Goal: Task Accomplishment & Management: Manage account settings

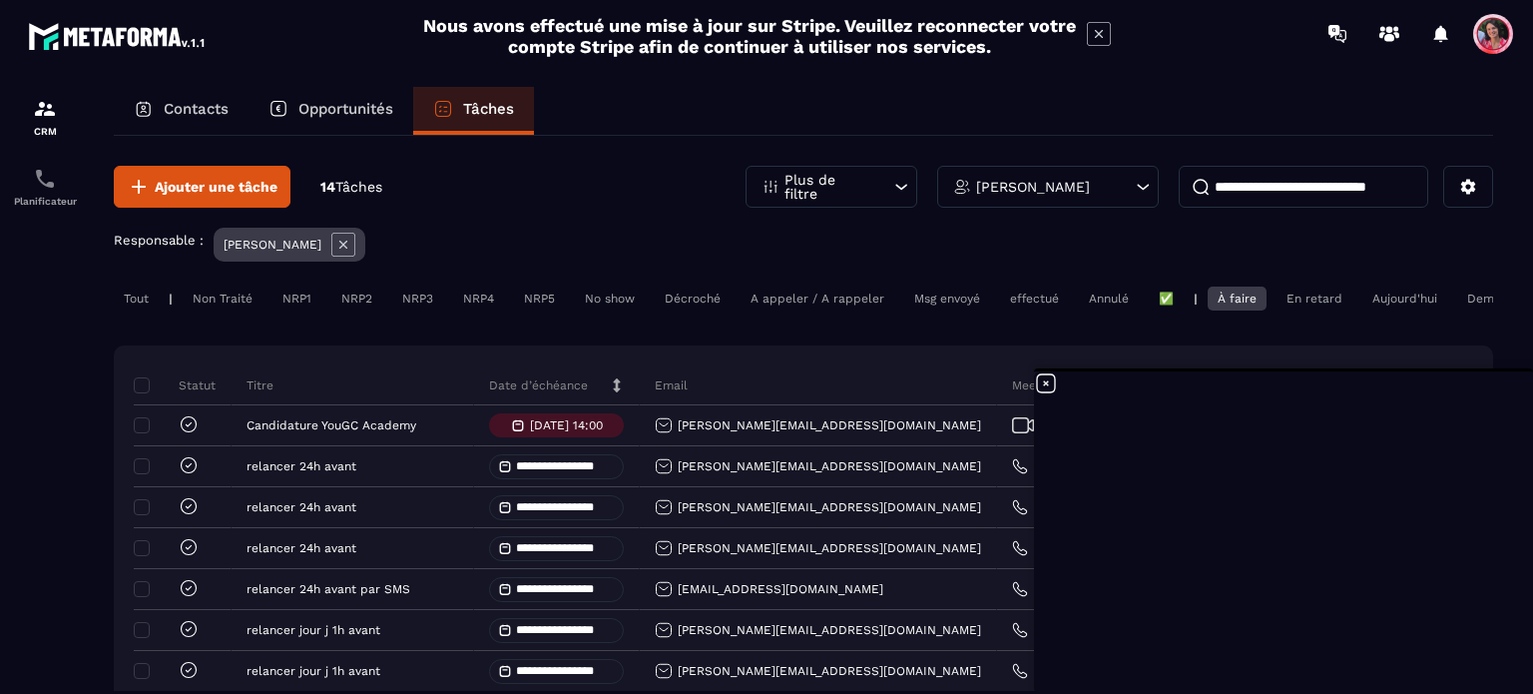
click at [1072, 187] on p "[PERSON_NAME]" at bounding box center [1033, 187] width 114 height 14
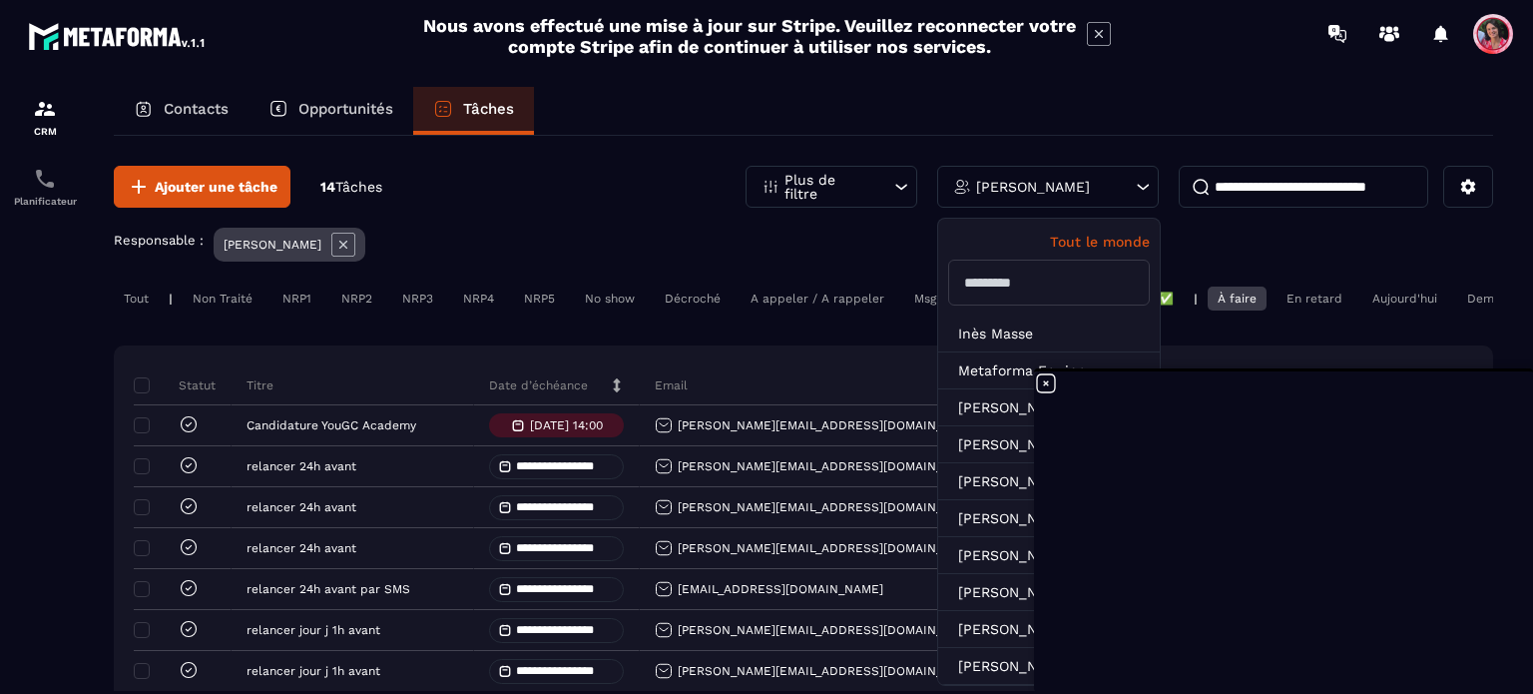
click at [1114, 234] on p "Tout le monde" at bounding box center [1049, 242] width 202 height 16
drag, startPoint x: 307, startPoint y: 107, endPoint x: 204, endPoint y: 100, distance: 104.1
click at [309, 105] on p "Opportunités" at bounding box center [346, 109] width 95 height 18
click at [215, 106] on p "Contacts" at bounding box center [196, 109] width 65 height 18
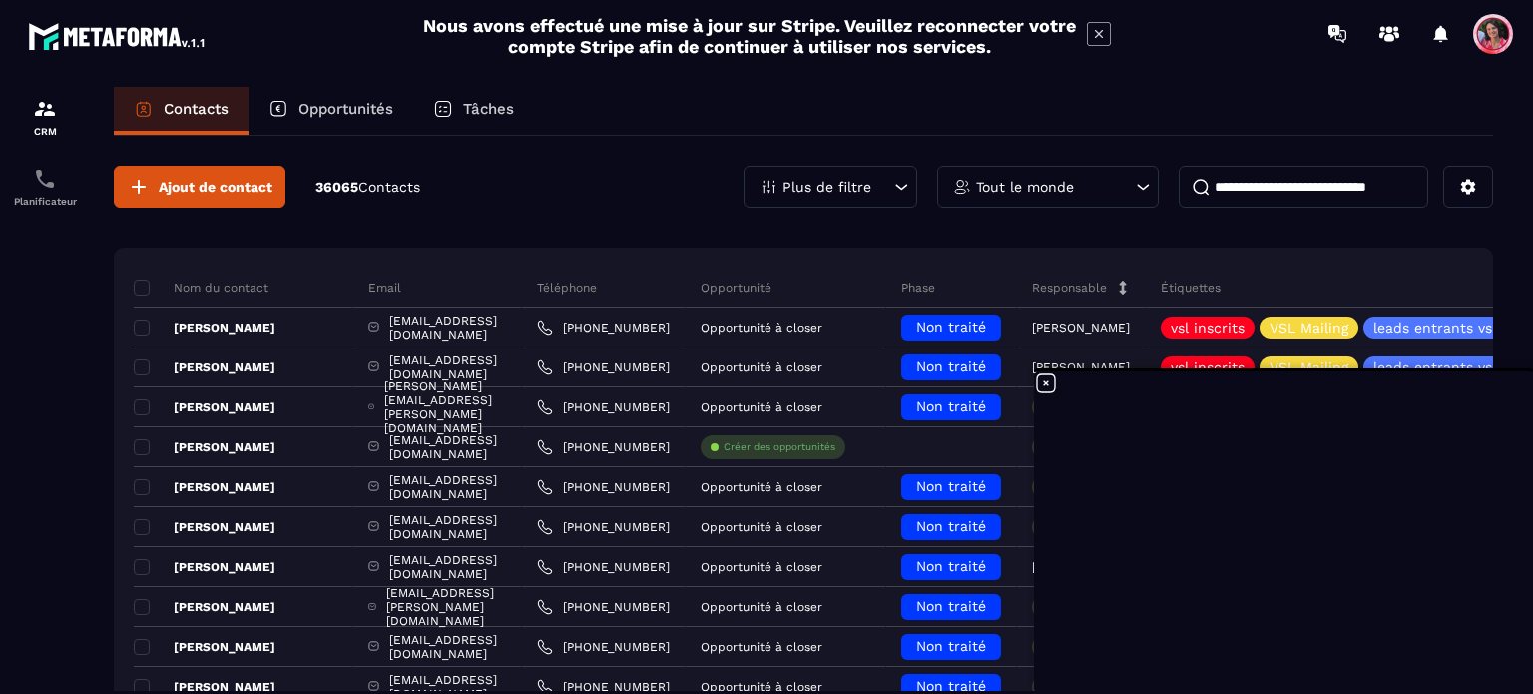
click at [1299, 195] on input at bounding box center [1304, 187] width 250 height 42
paste input "**********"
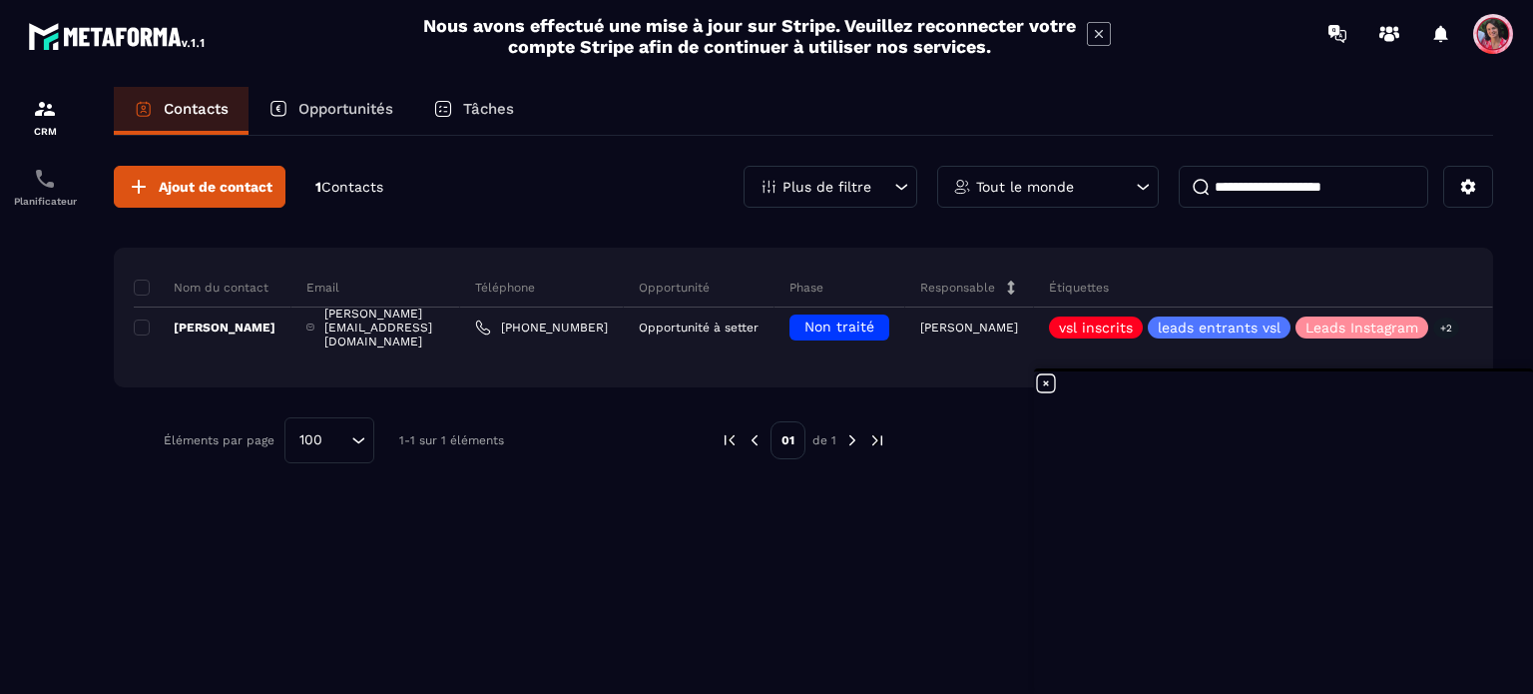
type input "**********"
click at [1045, 378] on icon at bounding box center [1046, 383] width 24 height 24
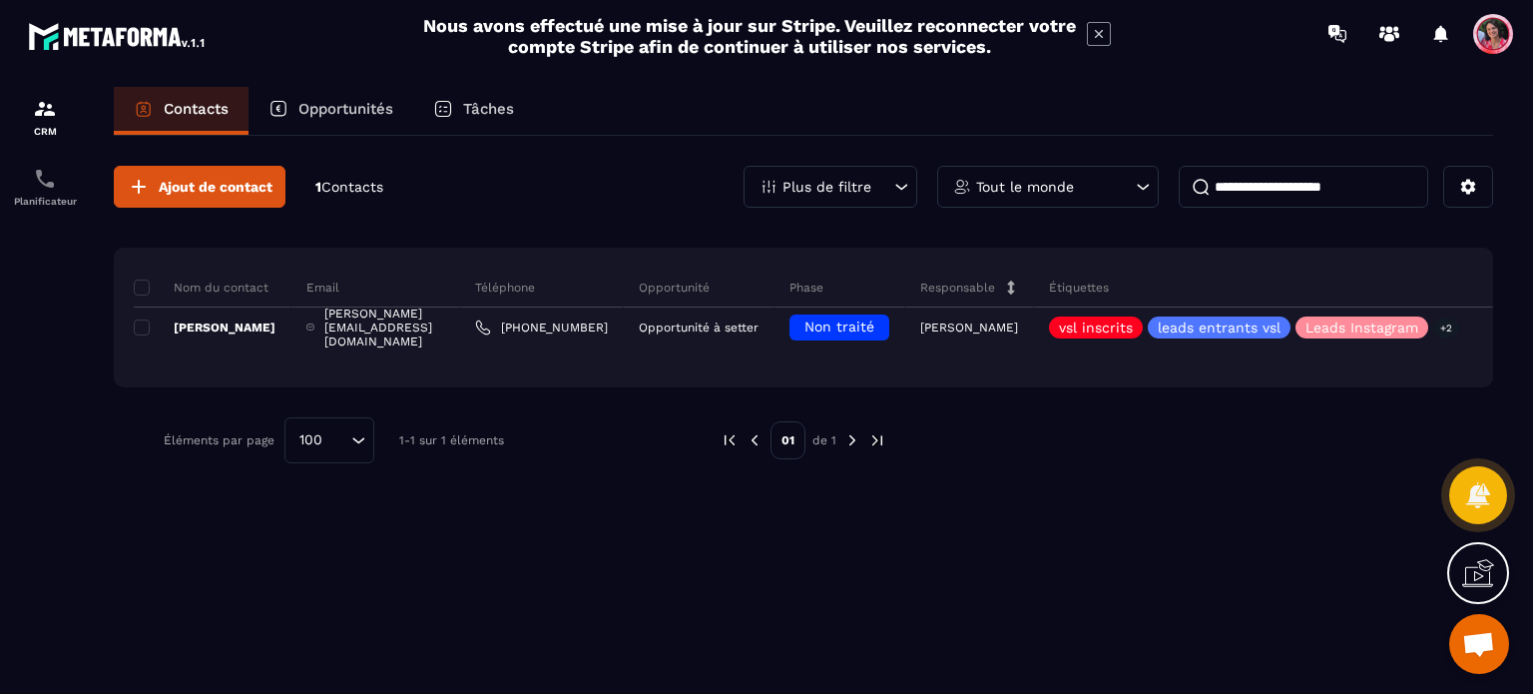
click at [956, 288] on p "Responsable" at bounding box center [957, 288] width 75 height 16
click at [975, 286] on p "Responsable" at bounding box center [957, 288] width 75 height 16
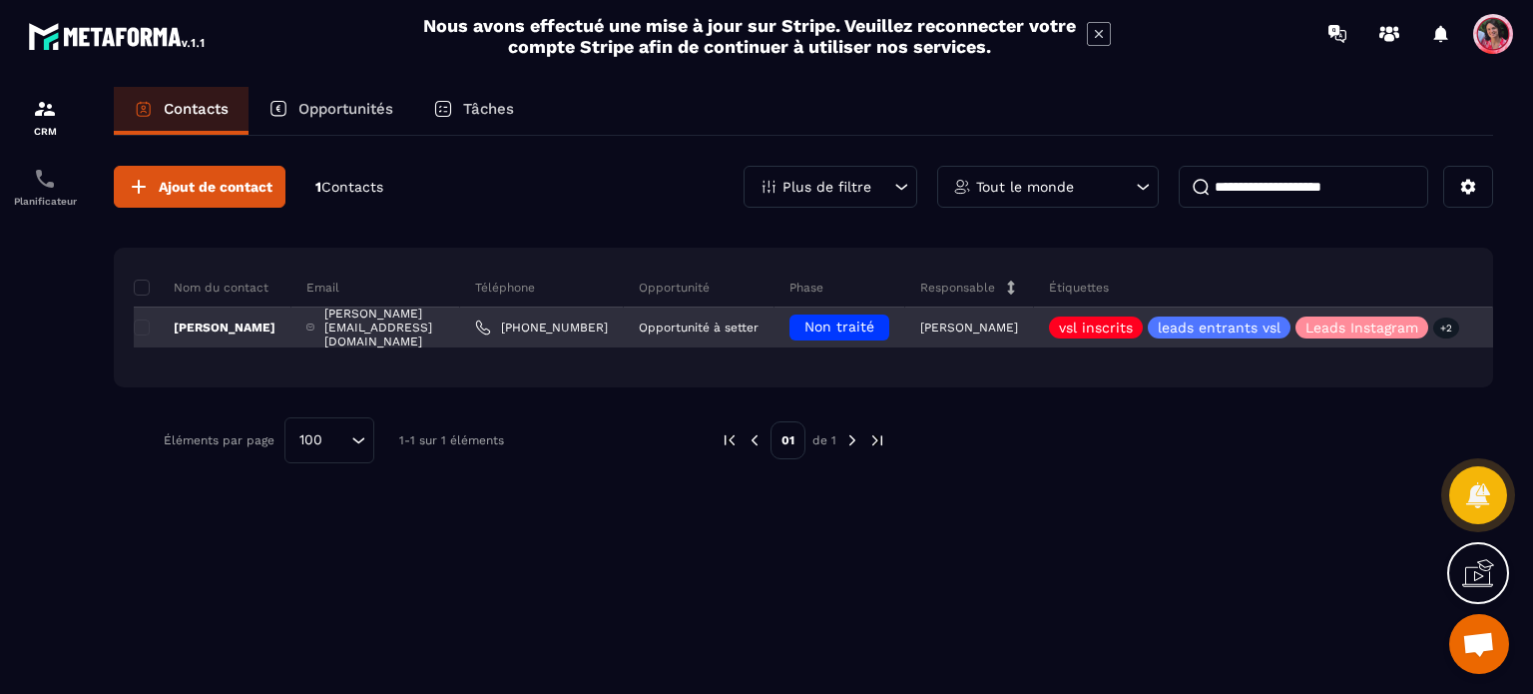
click at [940, 320] on p "[PERSON_NAME]" at bounding box center [969, 327] width 98 height 14
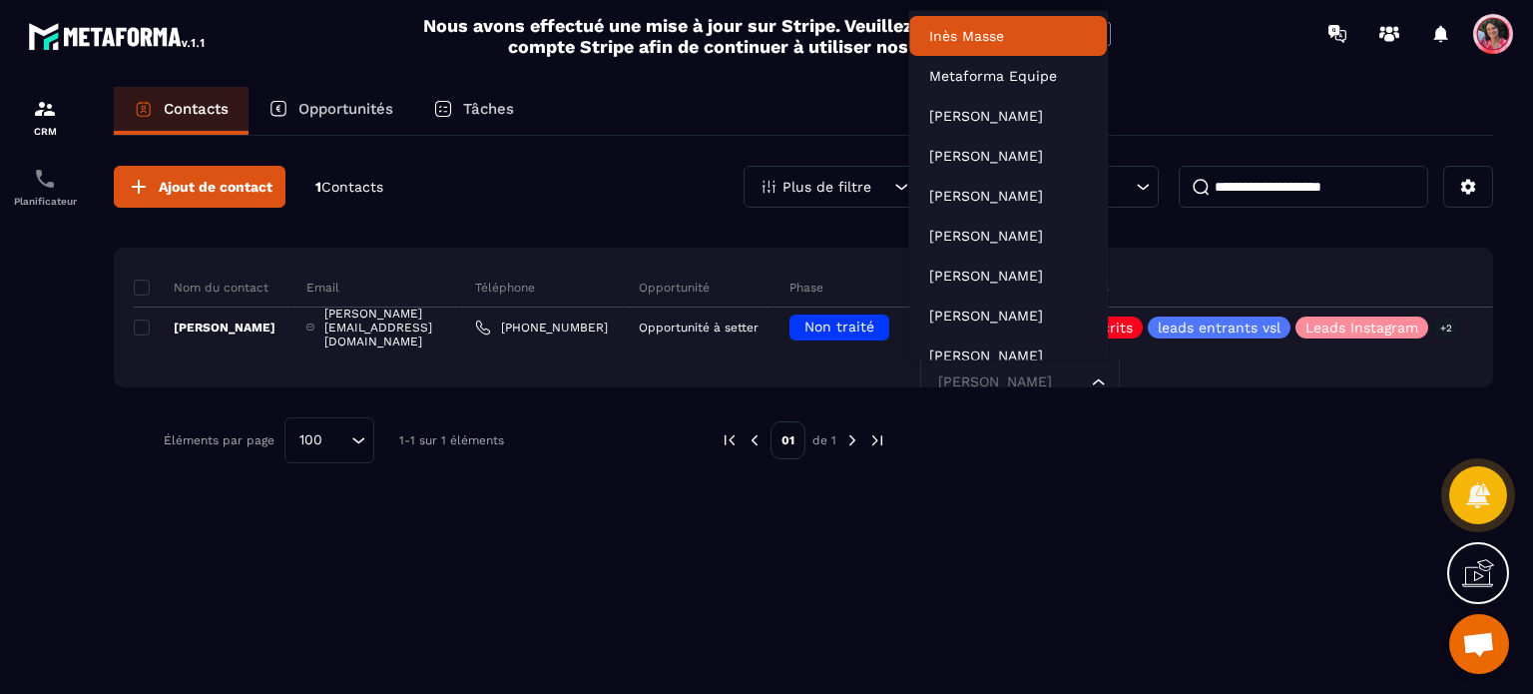
click at [1228, 50] on div "Nous avons effectué une mise à jour sur Stripe. Veuillez reconnecter votre comp…" at bounding box center [766, 36] width 1533 height 52
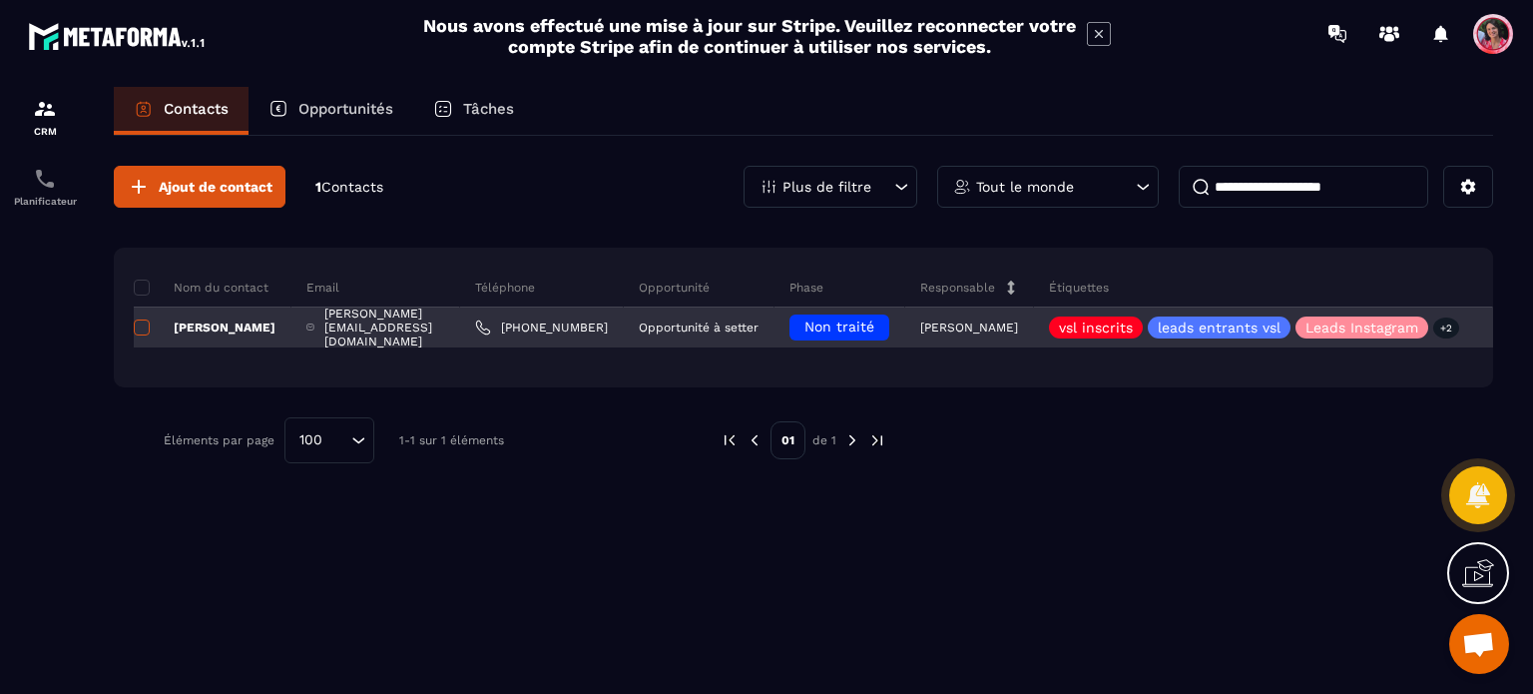
click at [137, 322] on span at bounding box center [142, 327] width 16 height 16
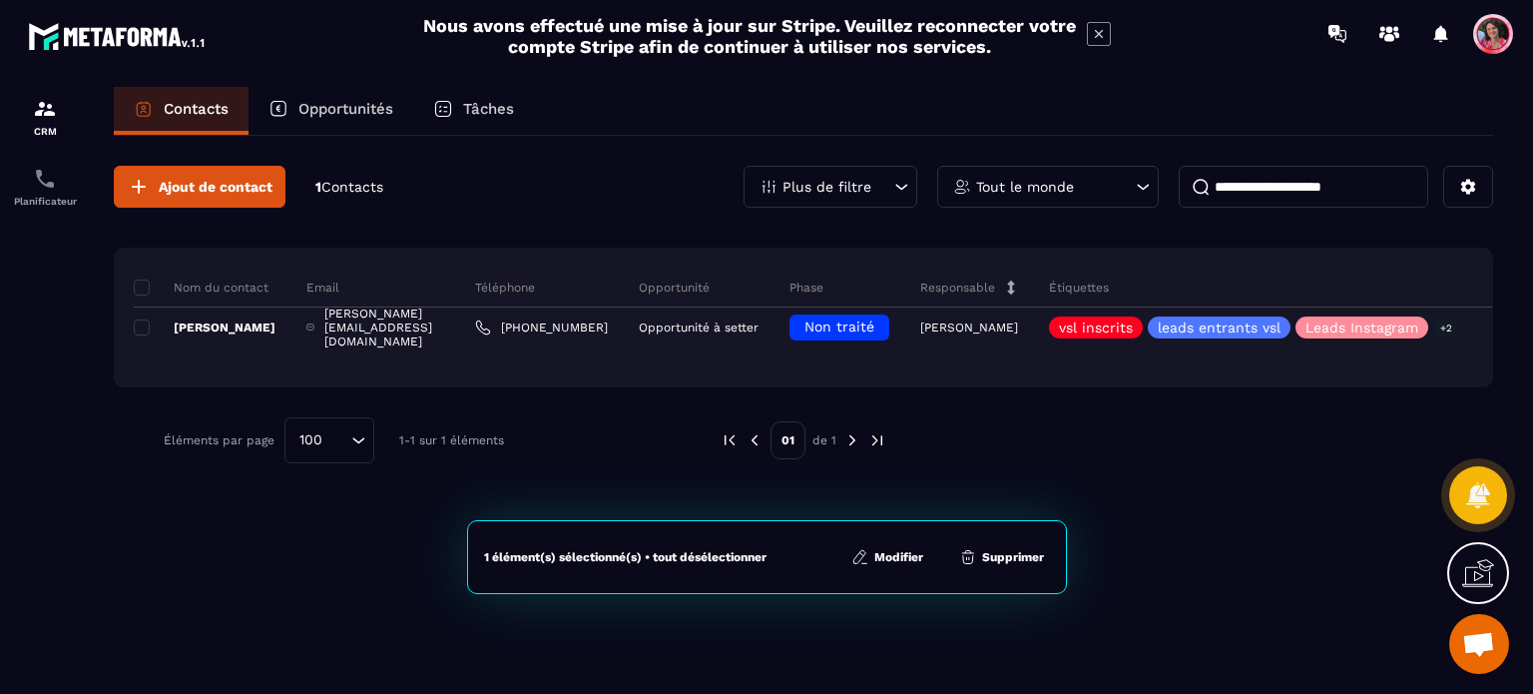
click at [898, 555] on button "Modifier" at bounding box center [888, 557] width 84 height 20
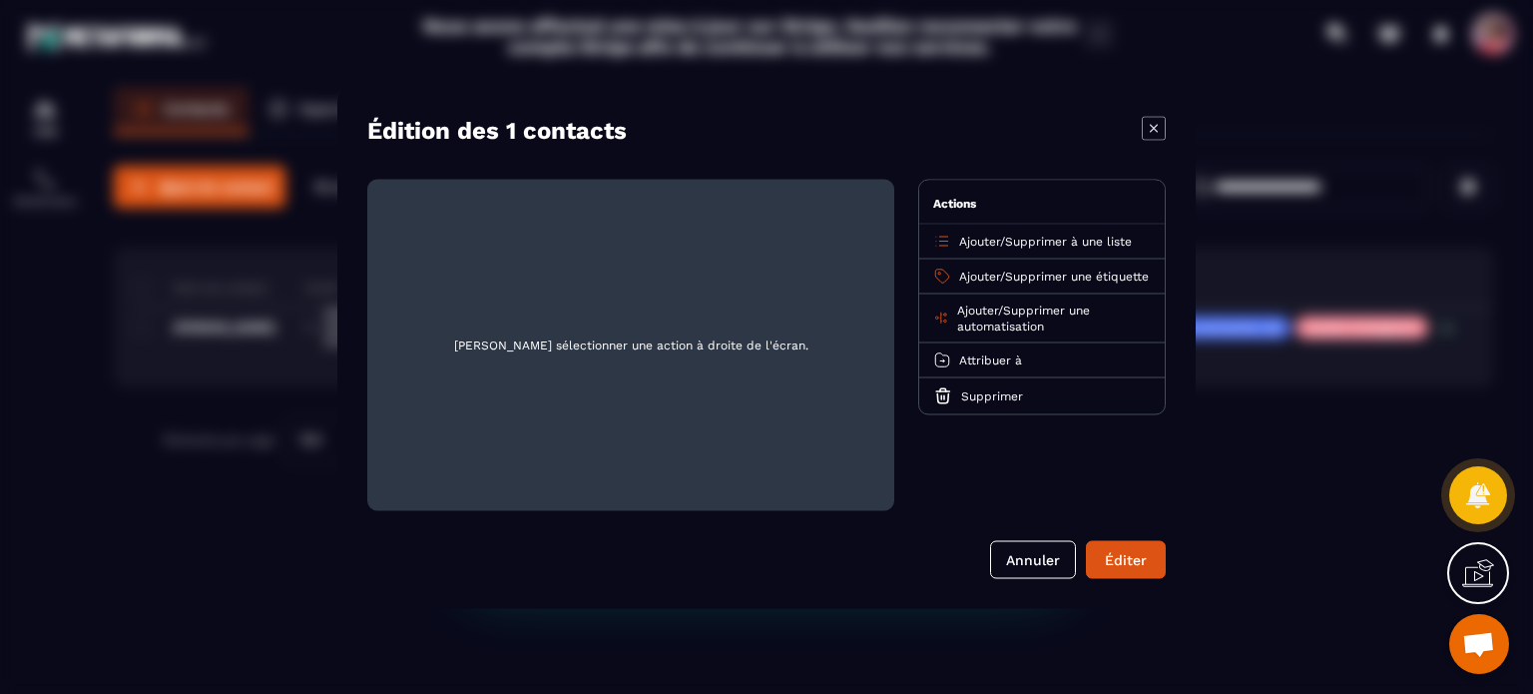
click at [1016, 366] on span "Attribuer à" at bounding box center [990, 359] width 63 height 14
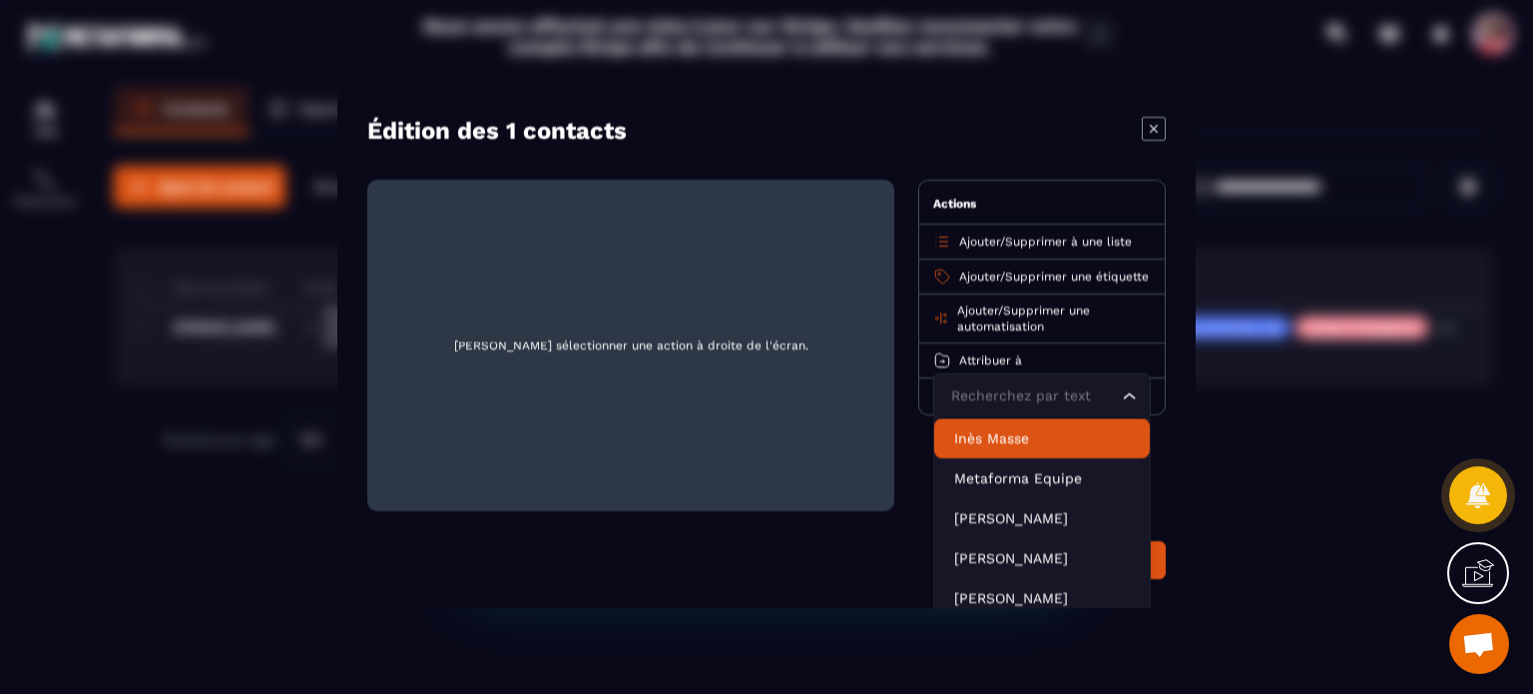
click at [1006, 400] on input "Search for option" at bounding box center [1032, 395] width 172 height 22
type input "**"
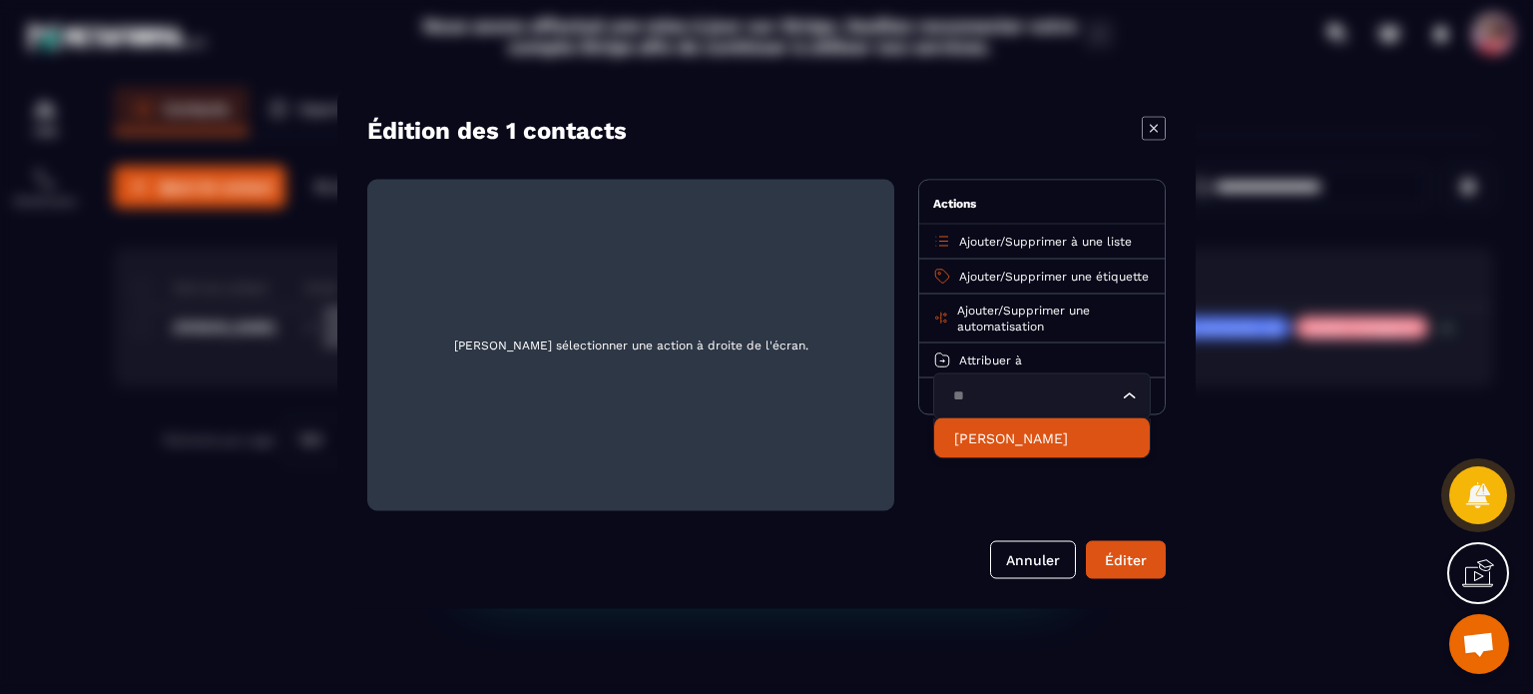
click at [998, 447] on p "[PERSON_NAME]" at bounding box center [1042, 437] width 176 height 20
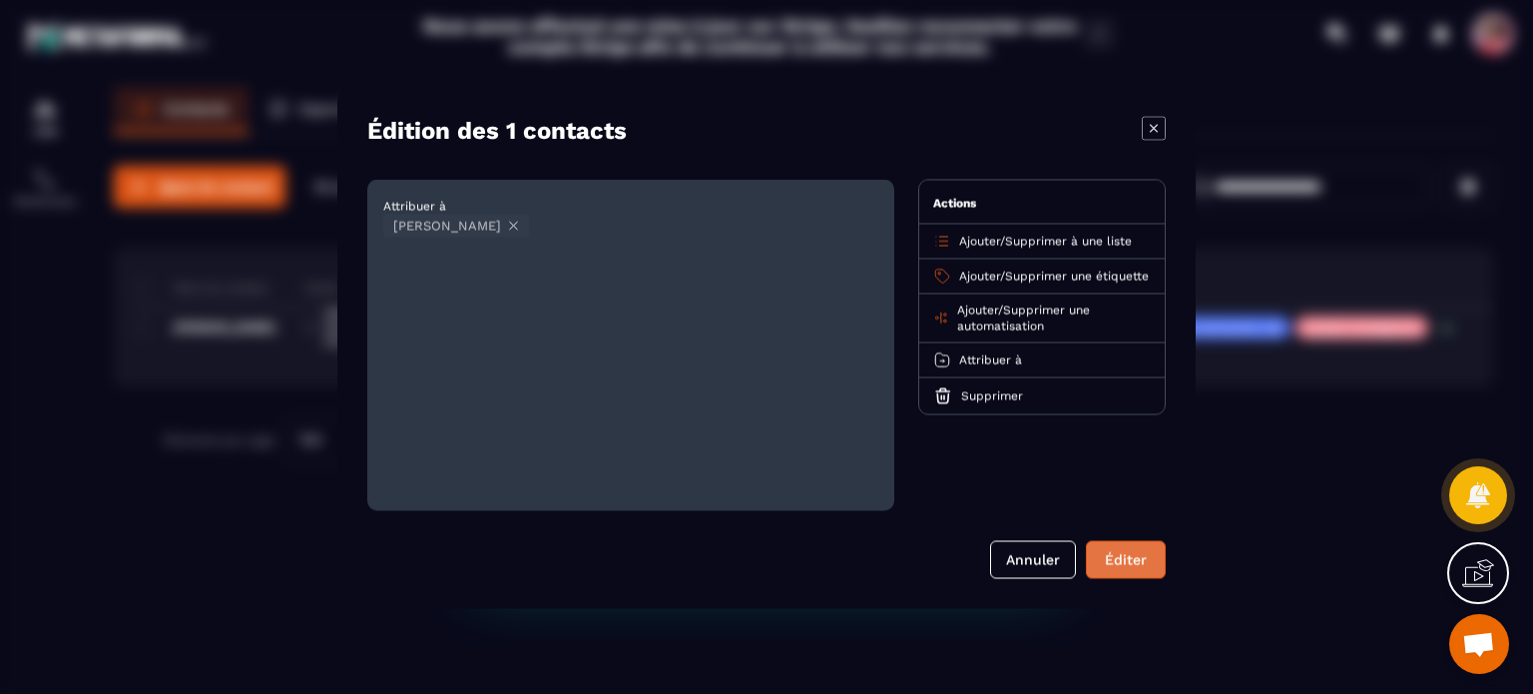
click at [1129, 565] on button "Éditer" at bounding box center [1126, 559] width 80 height 38
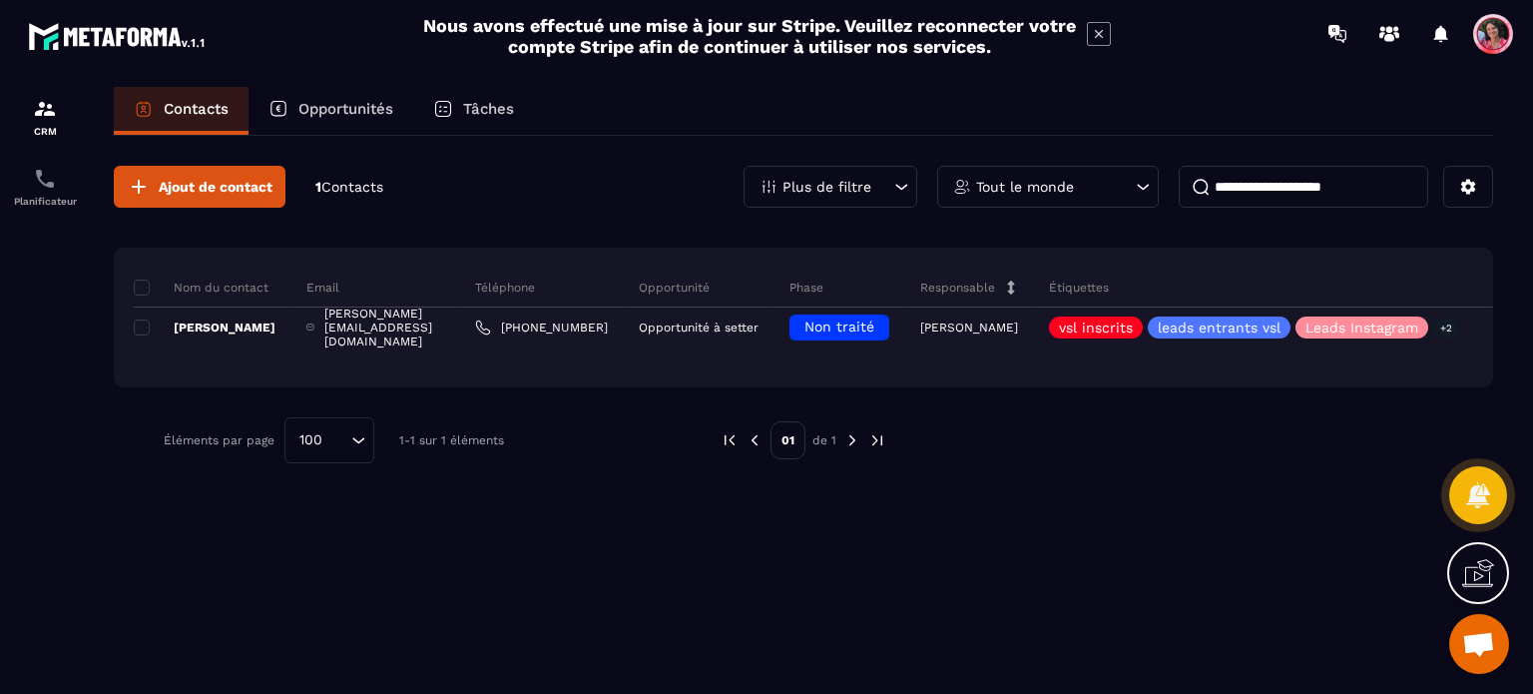
click at [1064, 184] on p "Tout le monde" at bounding box center [1025, 187] width 98 height 14
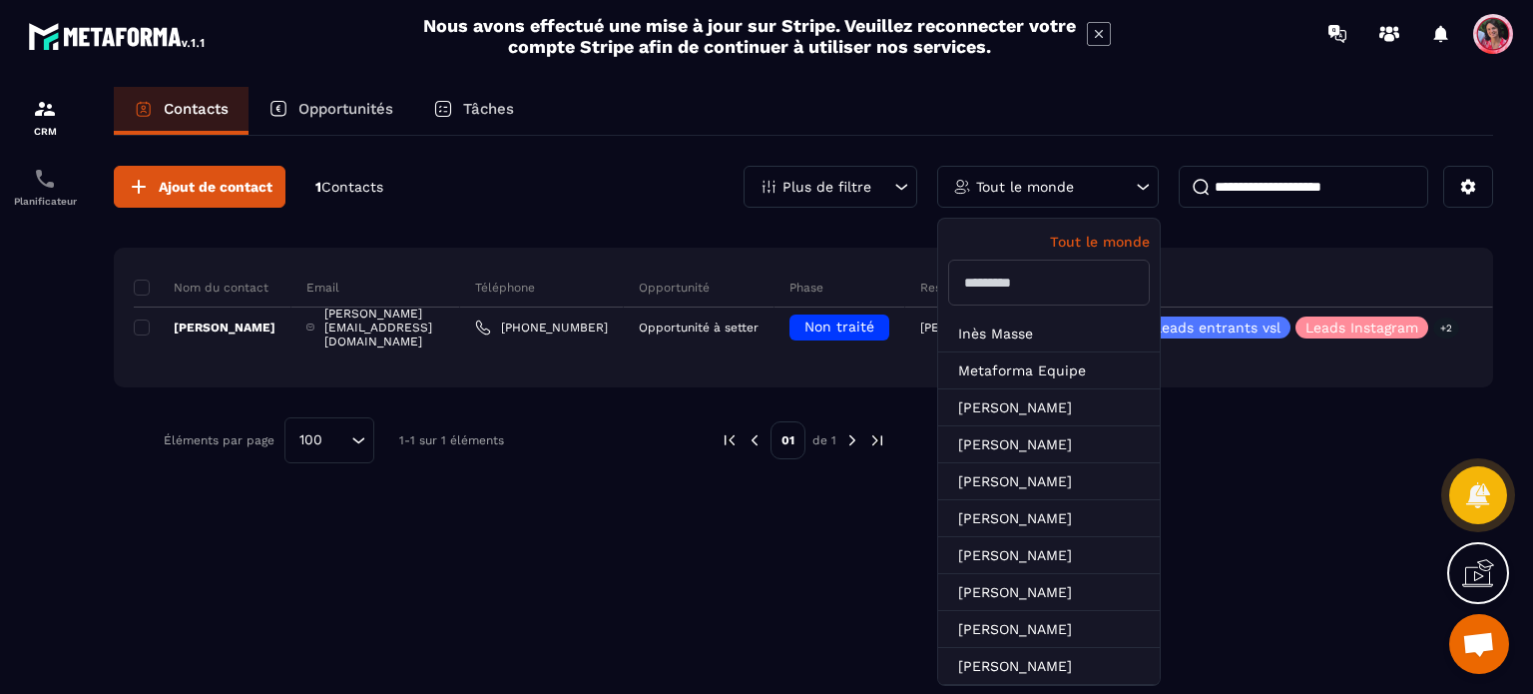
click at [1052, 285] on input "text" at bounding box center [1049, 283] width 202 height 46
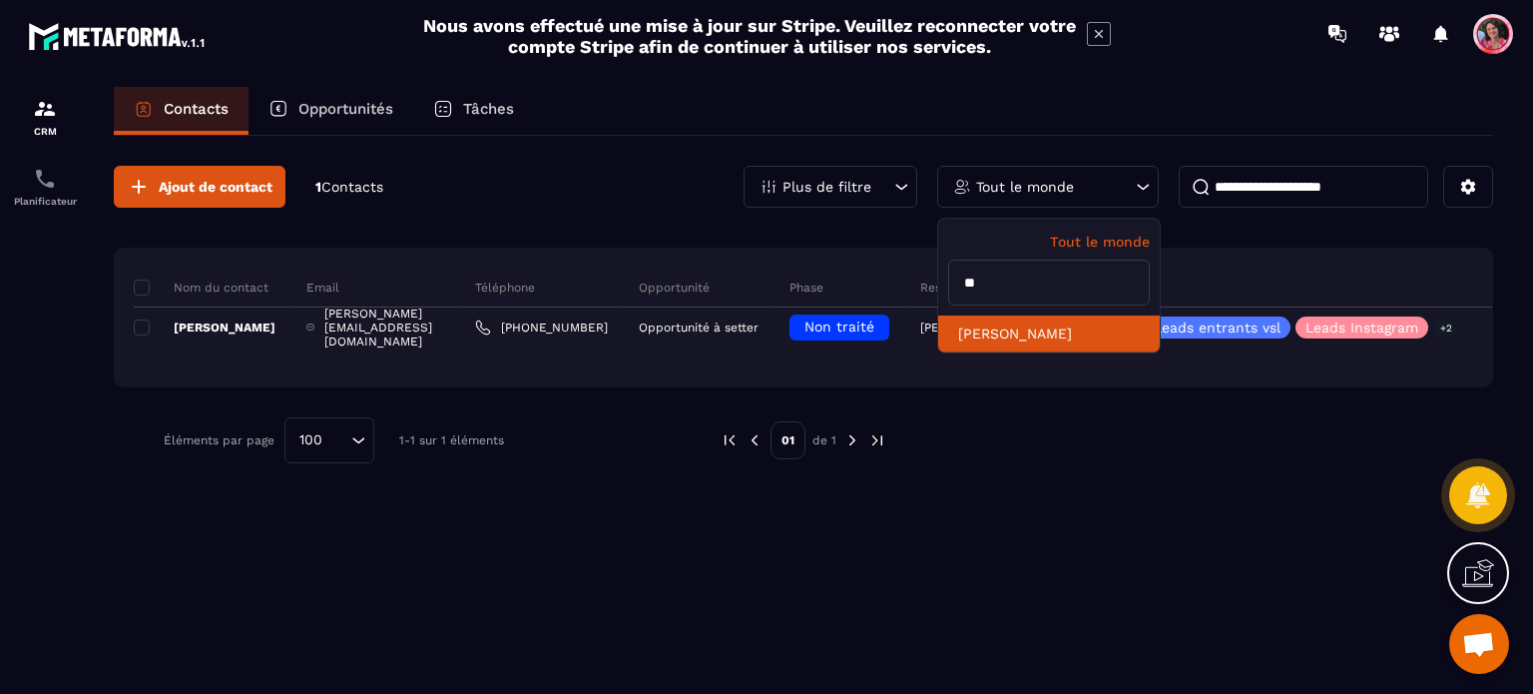
type input "**"
click at [1064, 321] on li "[PERSON_NAME]" at bounding box center [1049, 333] width 222 height 37
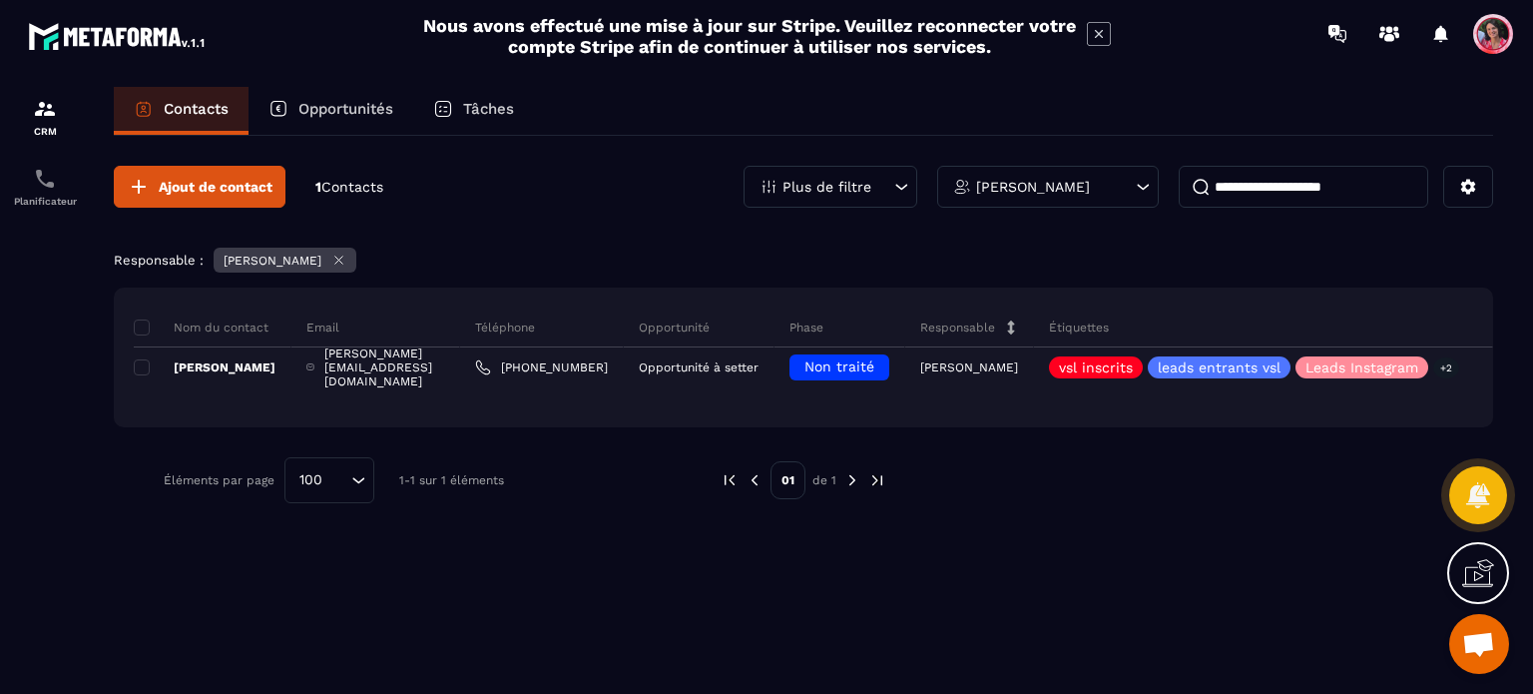
click at [349, 104] on p "Opportunités" at bounding box center [346, 109] width 95 height 18
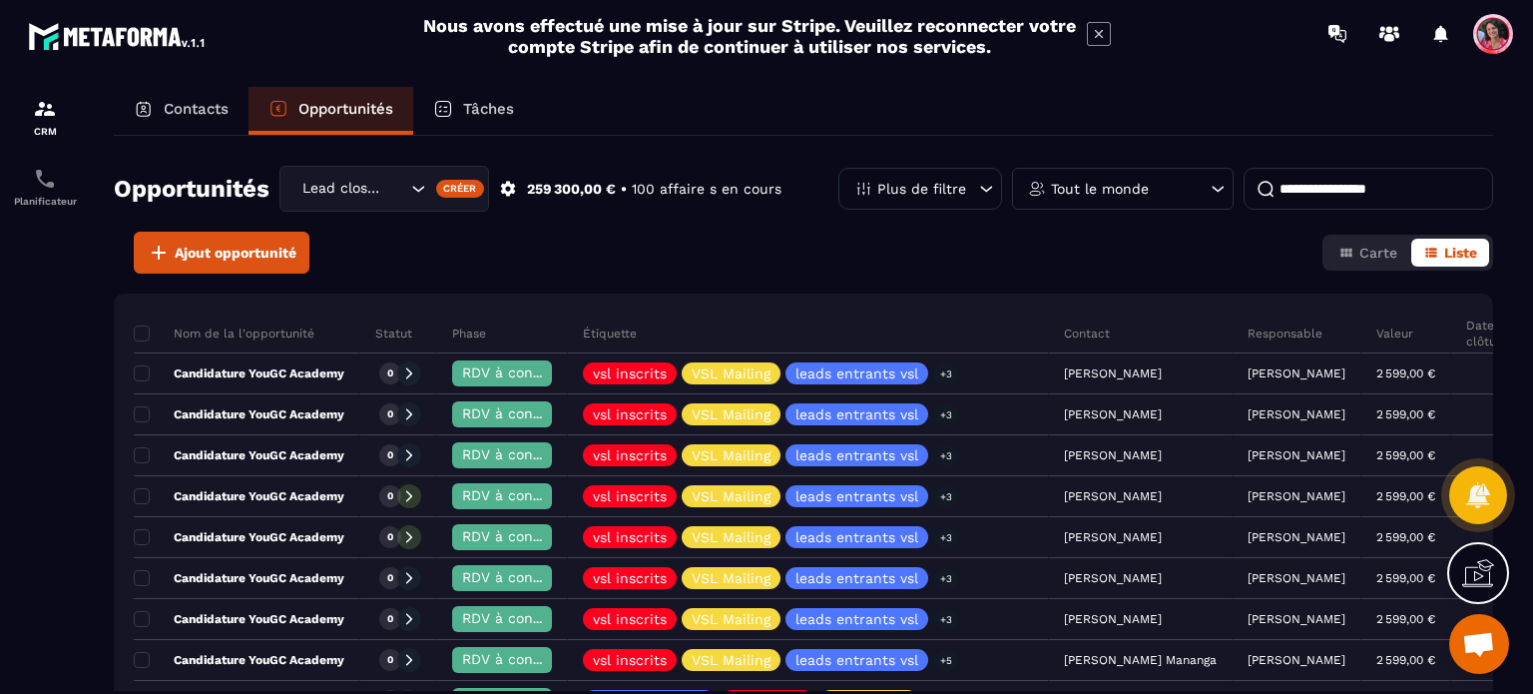
click at [1168, 192] on div "Tout le monde" at bounding box center [1123, 189] width 222 height 42
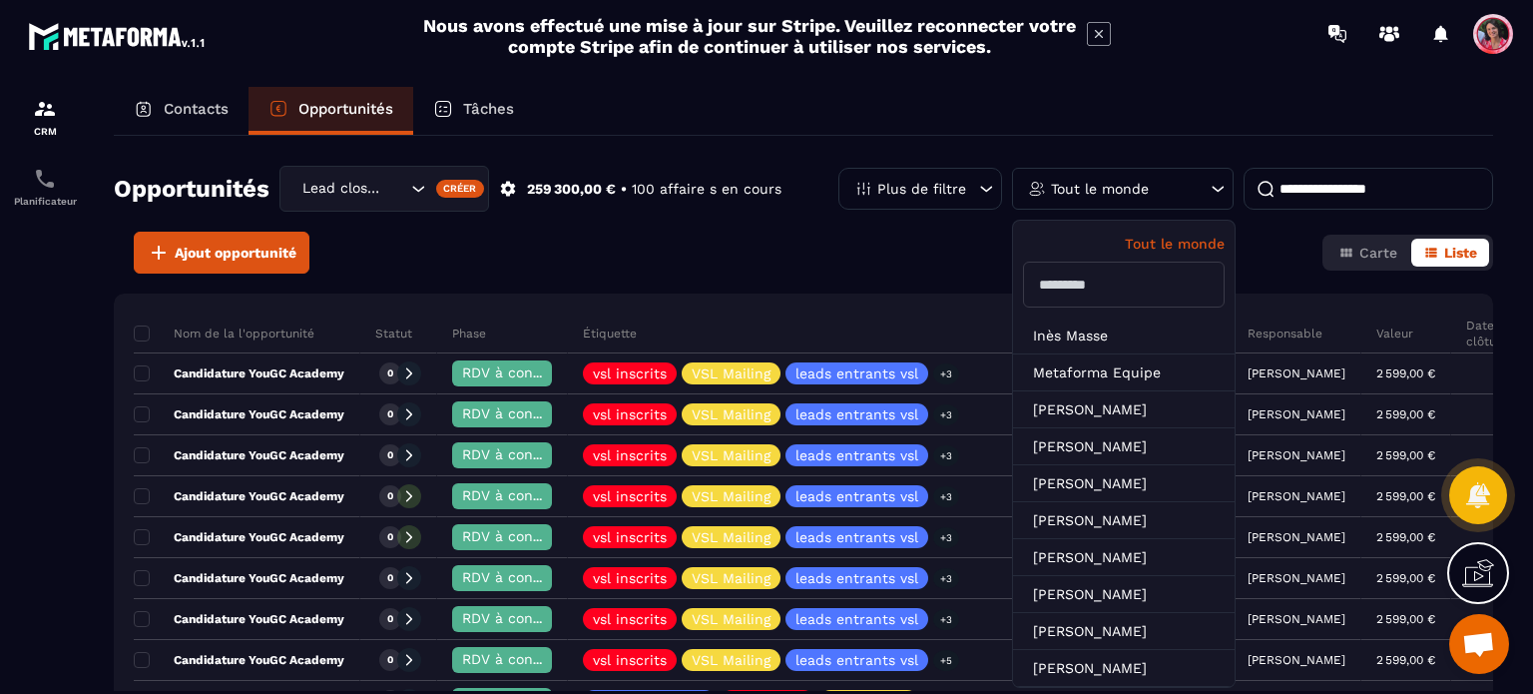
click at [1095, 274] on input "text" at bounding box center [1124, 285] width 202 height 46
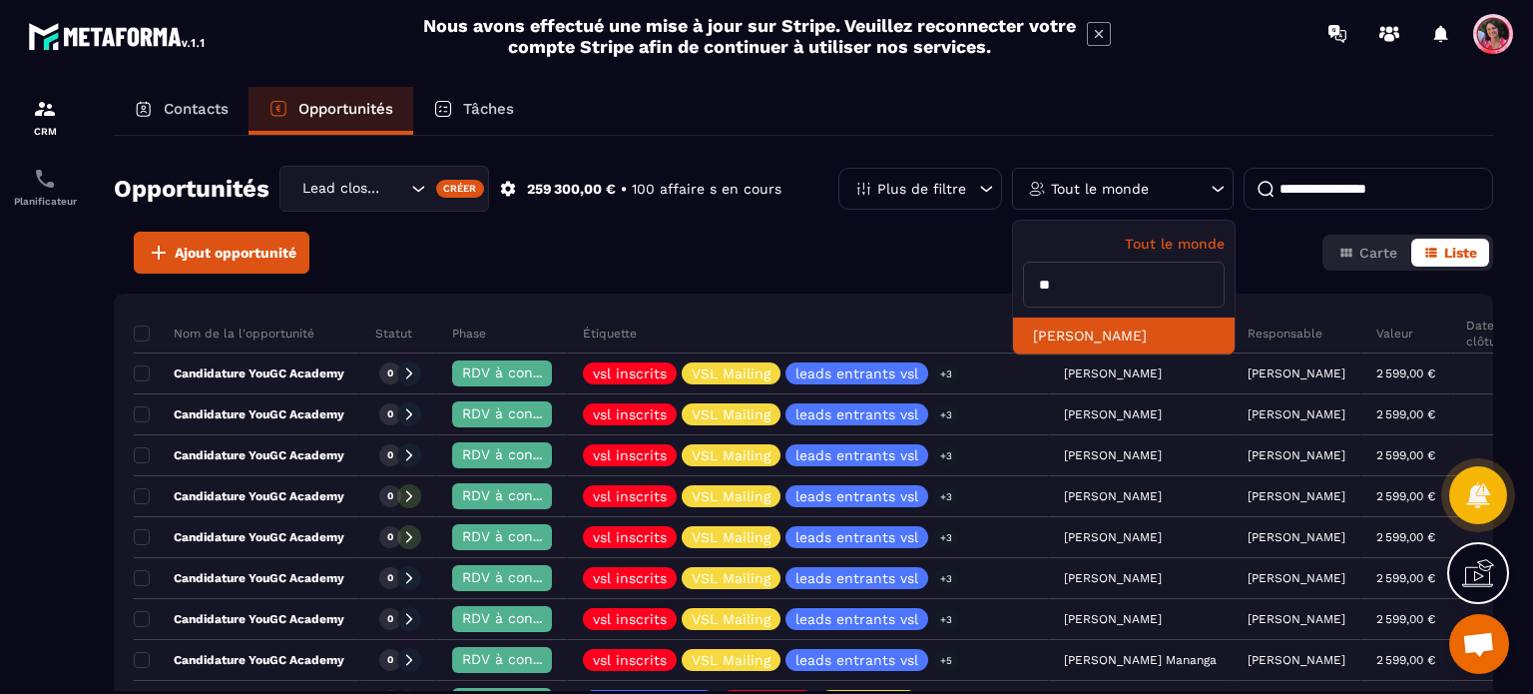
type input "**"
click at [1093, 334] on li "[PERSON_NAME]" at bounding box center [1124, 335] width 222 height 37
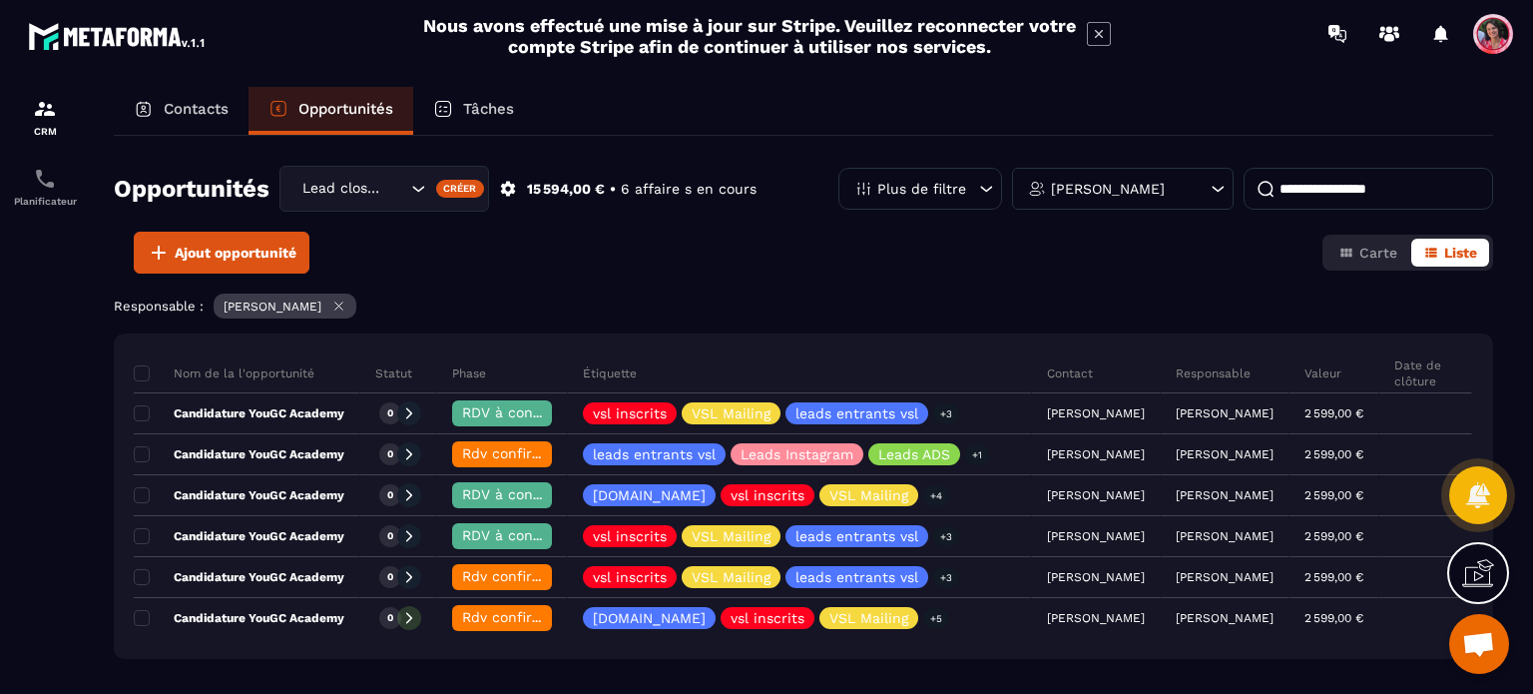
click at [467, 108] on p "Tâches" at bounding box center [488, 109] width 51 height 18
